Goal: Connect with others: Connect with other users

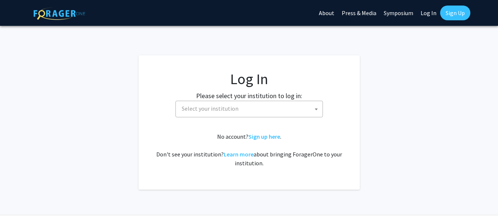
select select
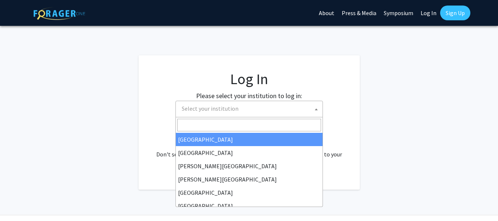
click at [265, 113] on span "Select your institution" at bounding box center [251, 108] width 144 height 15
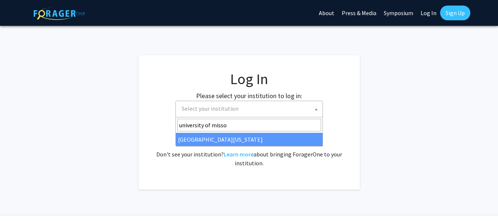
type input "university of misso"
select select "33"
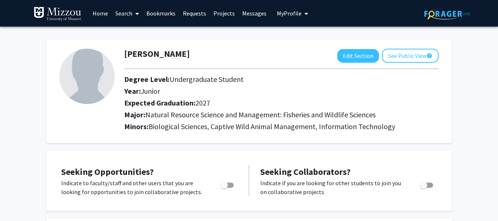
click at [101, 15] on link "Home" at bounding box center [100, 13] width 23 height 26
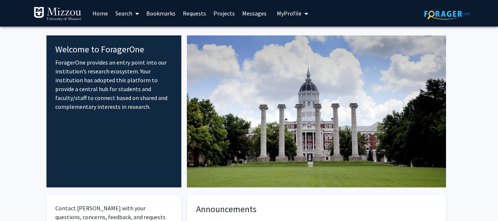
click at [125, 13] on link "Search" at bounding box center [127, 13] width 31 height 26
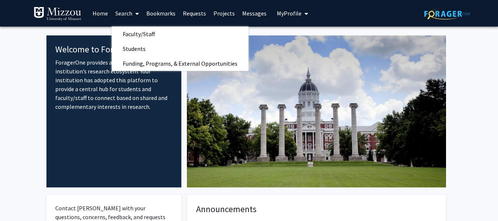
click at [194, 18] on link "Requests" at bounding box center [194, 13] width 31 height 26
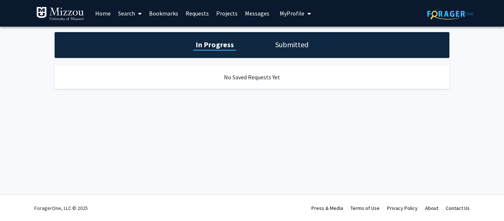
click at [162, 17] on link "Bookmarks" at bounding box center [163, 13] width 37 height 26
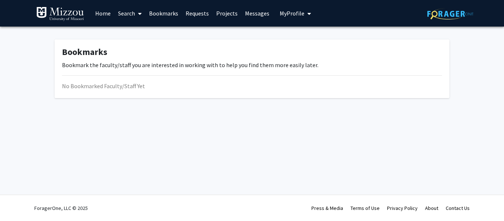
click at [234, 13] on link "Projects" at bounding box center [227, 13] width 29 height 26
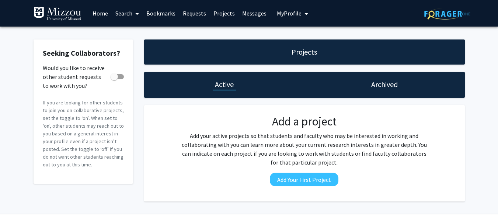
click at [101, 13] on link "Home" at bounding box center [100, 13] width 23 height 26
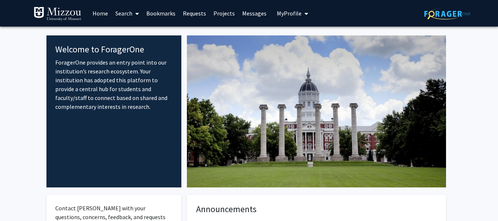
click at [131, 18] on link "Search" at bounding box center [127, 13] width 31 height 26
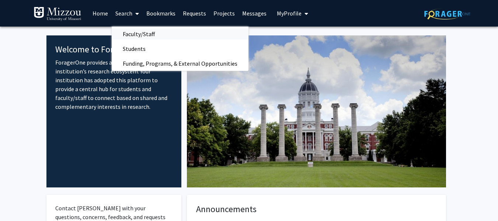
click at [140, 32] on span "Faculty/Staff" at bounding box center [139, 34] width 54 height 15
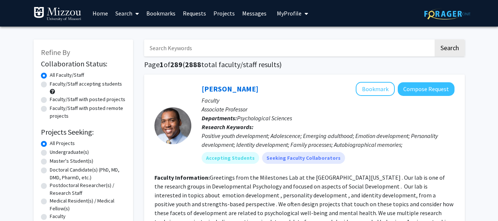
click at [50, 152] on label "Undergraduate(s)" at bounding box center [69, 152] width 39 height 8
click at [50, 152] on input "Undergraduate(s)" at bounding box center [52, 150] width 5 height 5
radio input "true"
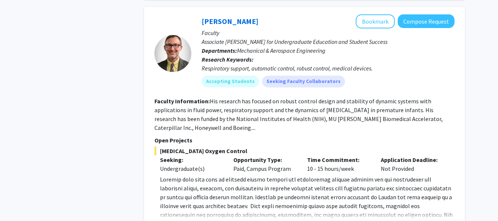
scroll to position [3303, 0]
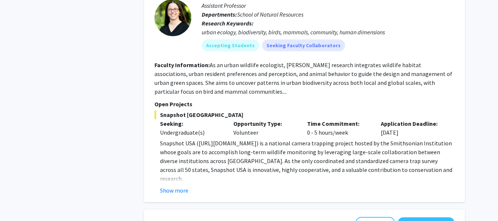
scroll to position [420, 0]
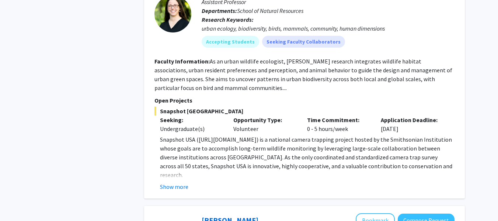
click at [180, 182] on button "Show more" at bounding box center [174, 186] width 28 height 9
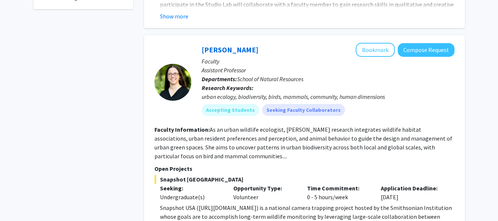
scroll to position [356, 0]
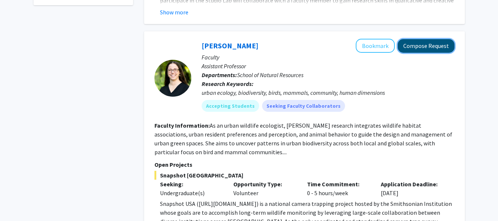
click at [434, 41] on button "Compose Request" at bounding box center [426, 46] width 57 height 14
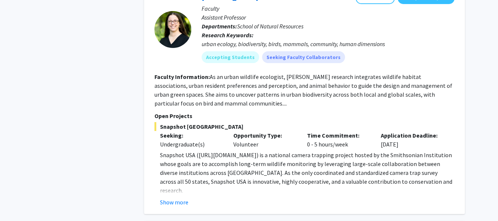
scroll to position [416, 0]
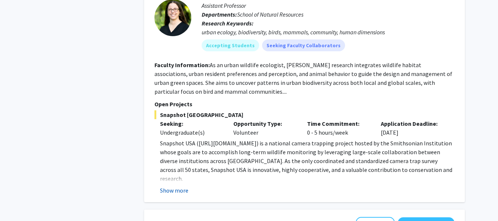
click at [181, 186] on button "Show more" at bounding box center [174, 190] width 28 height 9
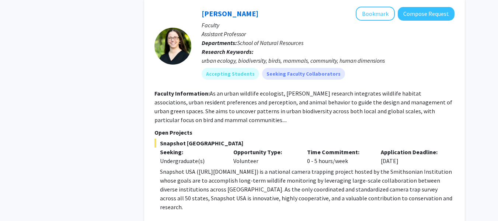
scroll to position [392, 0]
